Goal: Navigation & Orientation: Find specific page/section

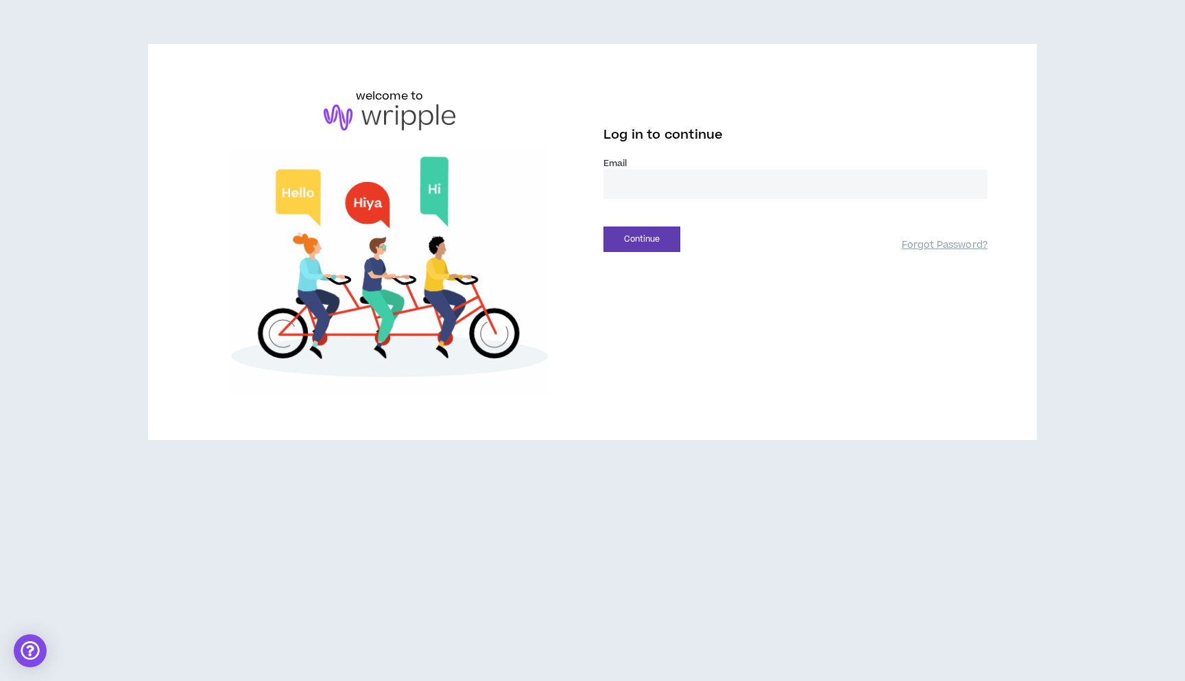
click at [711, 181] on input "email" at bounding box center [796, 183] width 384 height 29
type input "**********"
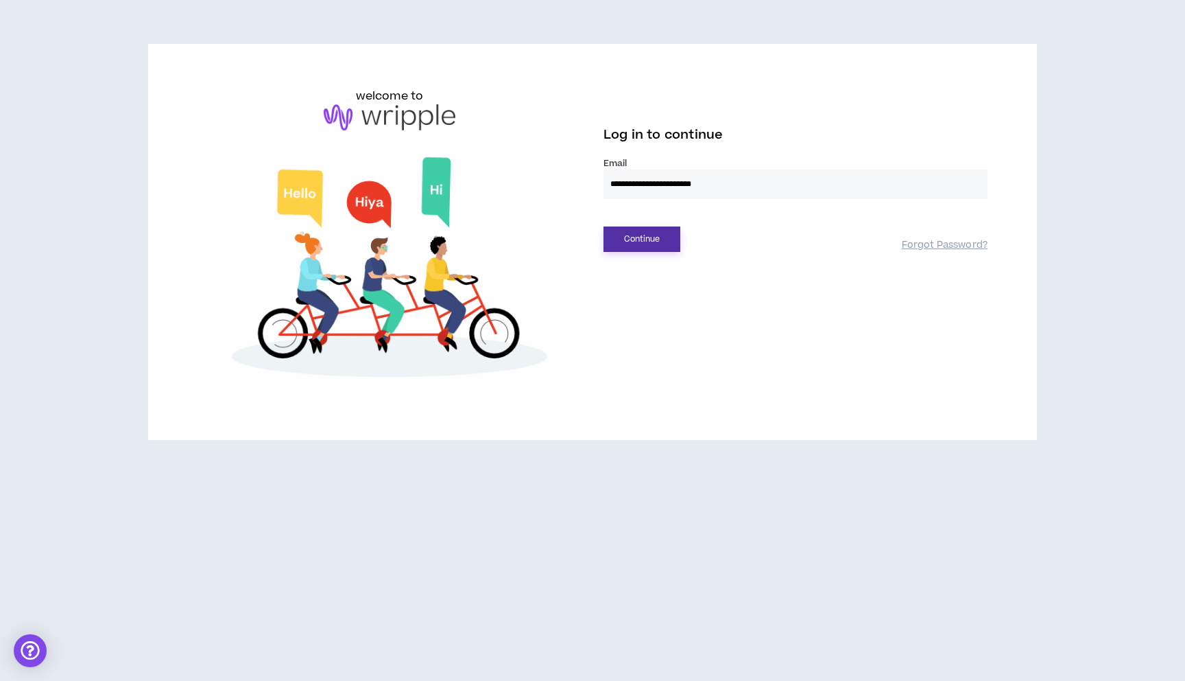
click at [674, 234] on button "Continue" at bounding box center [642, 238] width 77 height 25
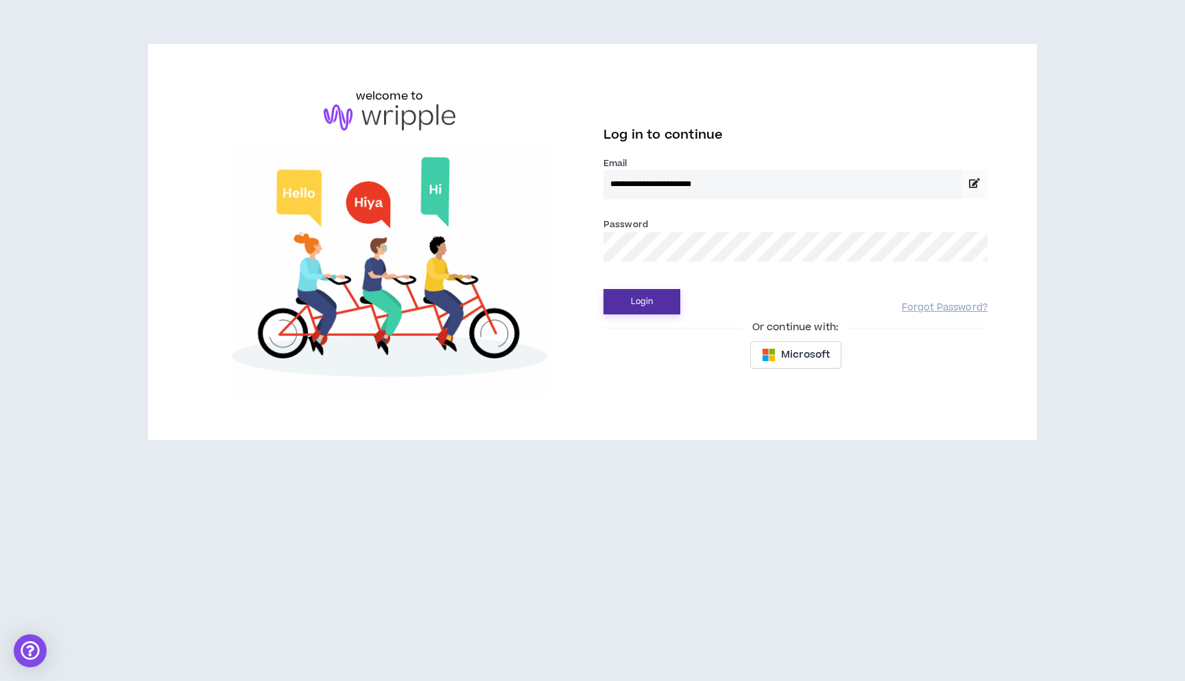
click at [665, 295] on button "Login" at bounding box center [642, 301] width 77 height 25
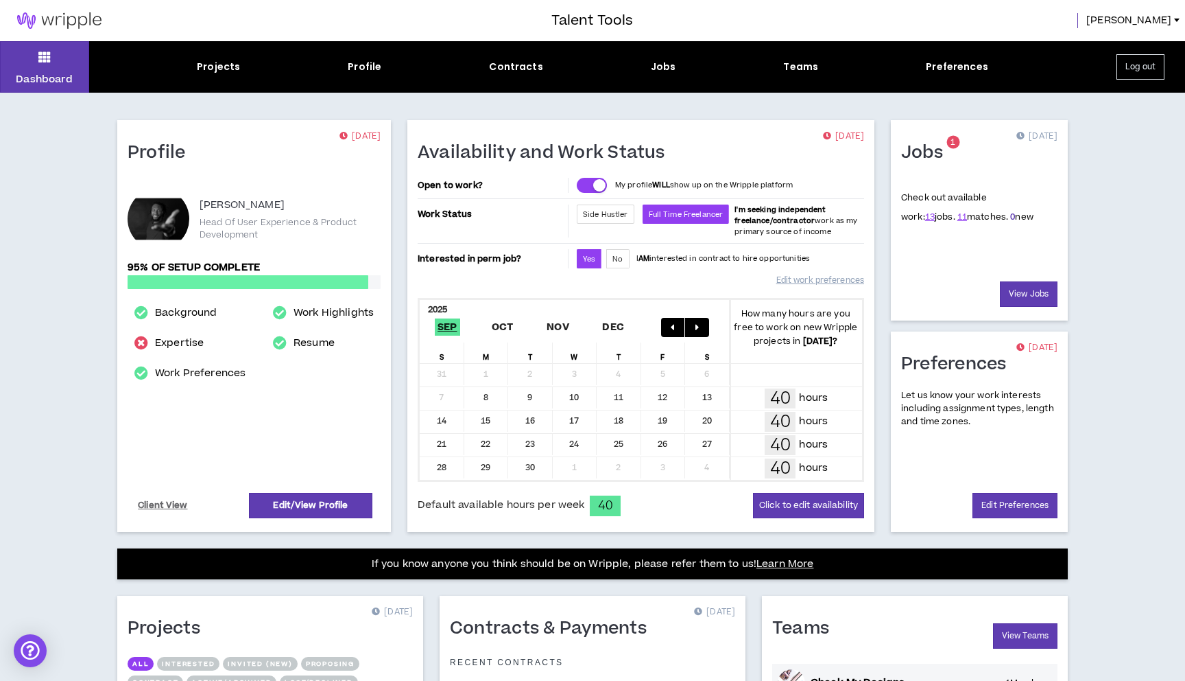
click at [1011, 213] on link "0" at bounding box center [1013, 217] width 5 height 12
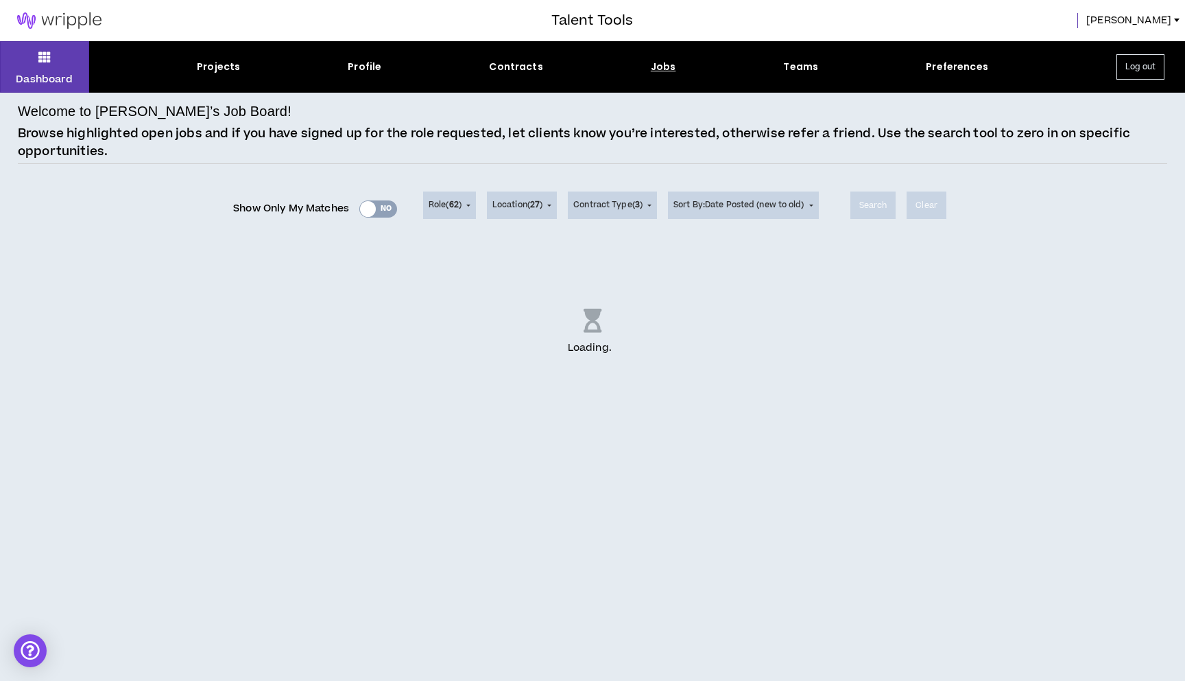
scroll to position [13, 0]
